Goal: Transaction & Acquisition: Purchase product/service

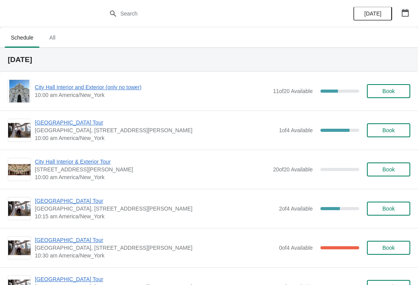
click at [72, 83] on span "City Hall Interior and Exterior (only no tower)" at bounding box center [152, 87] width 234 height 8
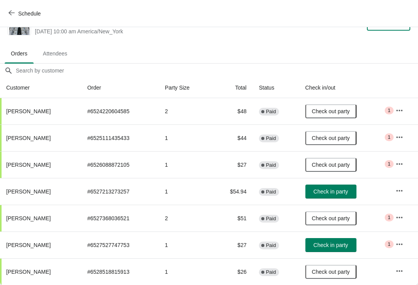
scroll to position [23, 0]
click at [11, 11] on icon "button" at bounding box center [12, 12] width 6 height 5
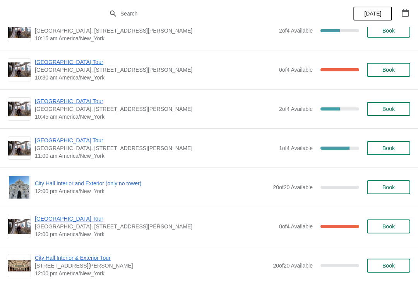
scroll to position [178, 0]
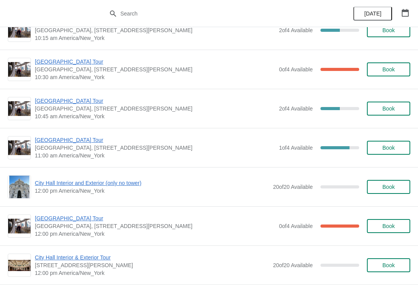
click at [397, 150] on span "Book" at bounding box center [388, 148] width 29 height 6
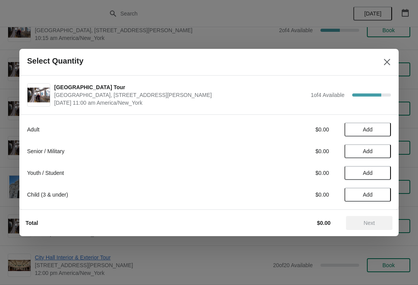
click at [372, 148] on span "Add" at bounding box center [368, 151] width 10 height 6
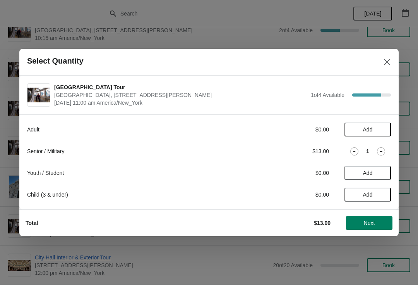
click at [380, 128] on span "Add" at bounding box center [368, 129] width 33 height 6
click at [382, 222] on span "Next" at bounding box center [370, 223] width 34 height 6
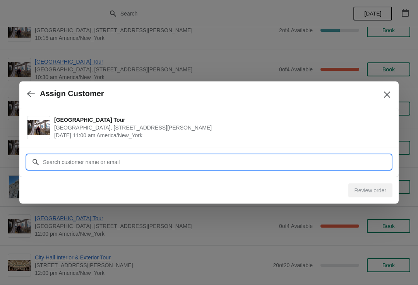
click at [64, 163] on input "Customer" at bounding box center [217, 162] width 349 height 14
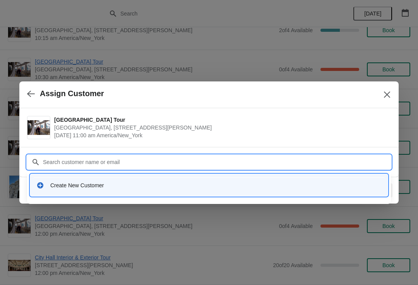
click at [73, 191] on div "Create New Customer" at bounding box center [209, 185] width 352 height 16
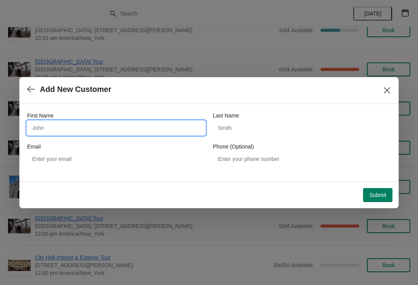
click at [146, 130] on input "First Name" at bounding box center [116, 128] width 178 height 14
type input "Ron"
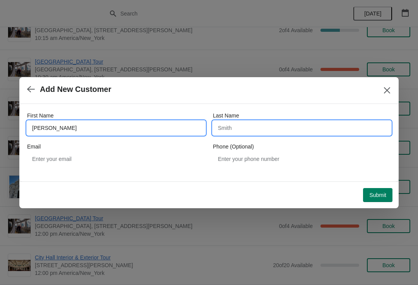
click at [306, 134] on input "Last Name" at bounding box center [302, 128] width 178 height 14
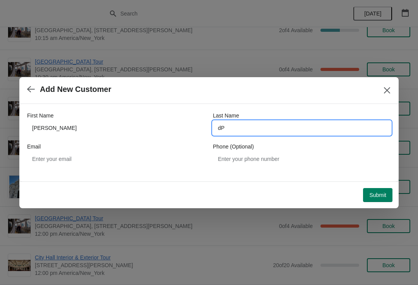
type input "d"
type input "Powell"
click at [379, 201] on button "Submit" at bounding box center [377, 195] width 29 height 14
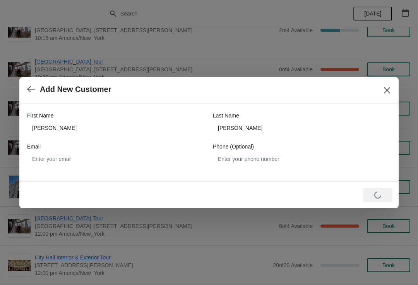
click at [385, 197] on div "Loading Submit" at bounding box center [377, 195] width 29 height 14
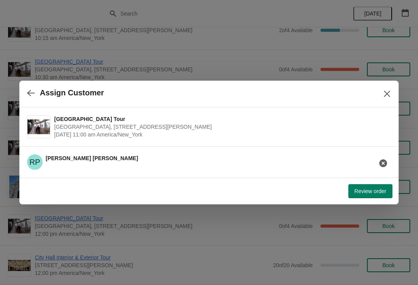
click at [384, 196] on button "Review order" at bounding box center [371, 191] width 44 height 14
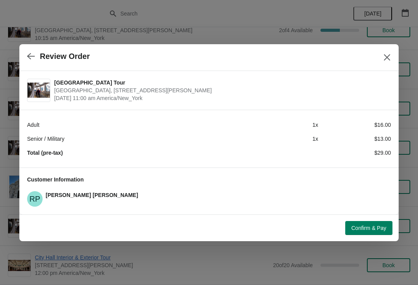
click at [380, 234] on button "Confirm & Pay" at bounding box center [369, 228] width 47 height 14
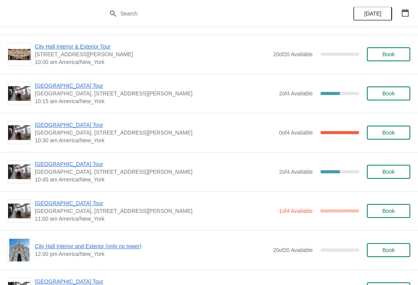
scroll to position [121, 0]
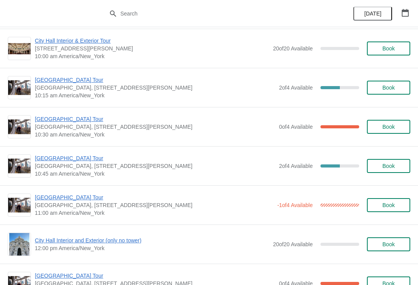
click at [400, 202] on span "Book" at bounding box center [388, 205] width 29 height 6
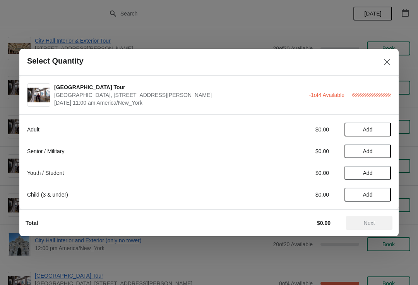
click at [392, 59] on button "Close" at bounding box center [387, 62] width 14 height 14
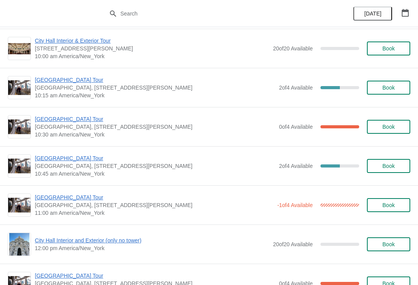
click at [50, 195] on span "[GEOGRAPHIC_DATA] Tour" at bounding box center [154, 197] width 239 height 8
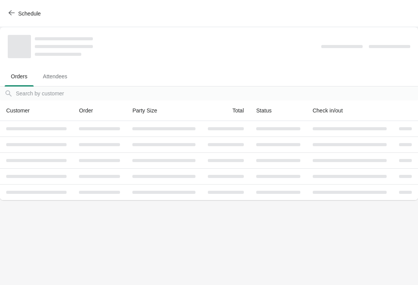
scroll to position [0, 0]
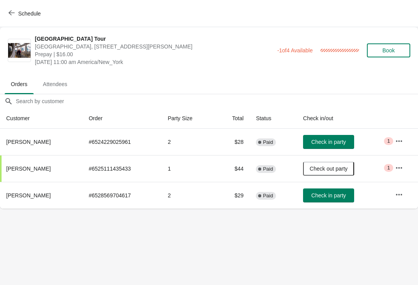
click at [337, 191] on button "Check in party" at bounding box center [328, 195] width 51 height 14
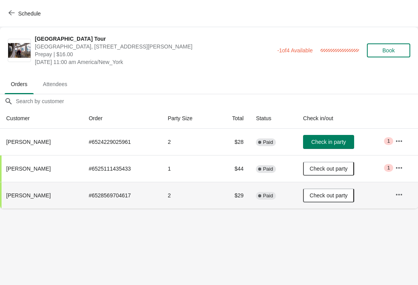
click at [12, 13] on icon "button" at bounding box center [12, 13] width 6 height 6
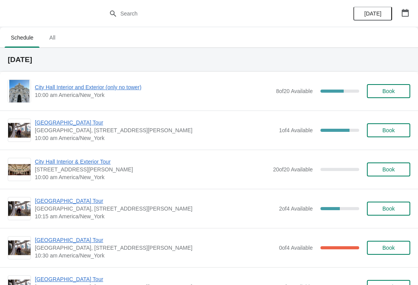
click at [64, 88] on span "City Hall Interior and Exterior (only no tower)" at bounding box center [154, 87] width 238 height 8
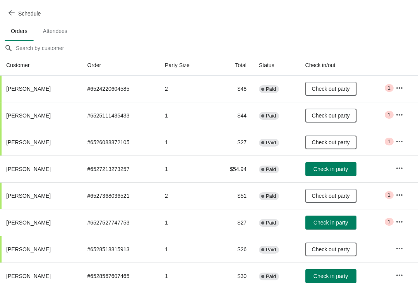
scroll to position [46, 0]
click at [349, 172] on button "Check in party" at bounding box center [331, 169] width 51 height 14
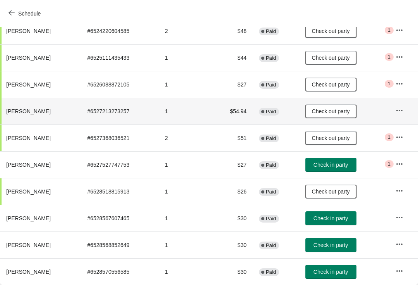
scroll to position [103, 0]
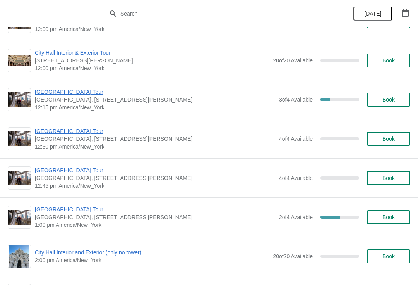
scroll to position [387, 0]
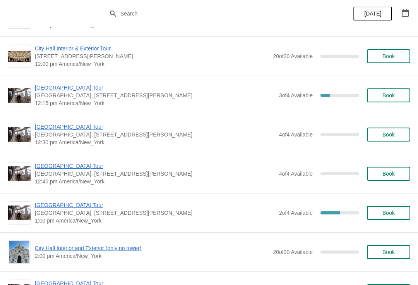
click at [43, 85] on span "[GEOGRAPHIC_DATA] Tour" at bounding box center [155, 88] width 241 height 8
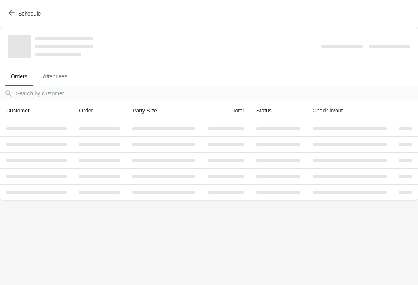
scroll to position [0, 0]
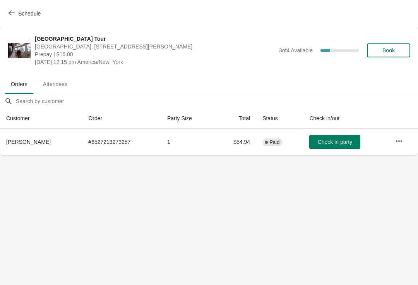
click at [339, 141] on span "Check in party" at bounding box center [335, 142] width 34 height 6
